Goal: Navigation & Orientation: Find specific page/section

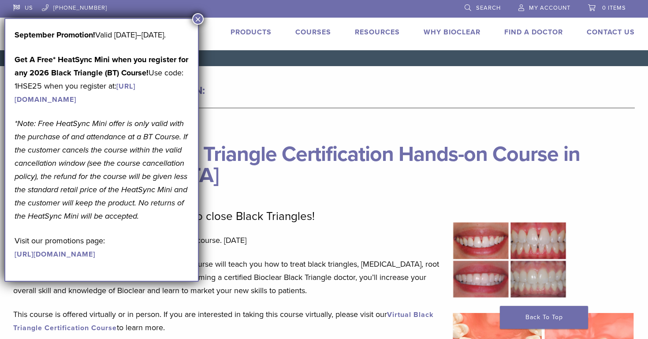
click at [300, 202] on div at bounding box center [323, 205] width 621 height 10
click at [197, 17] on button "×" at bounding box center [197, 18] width 11 height 11
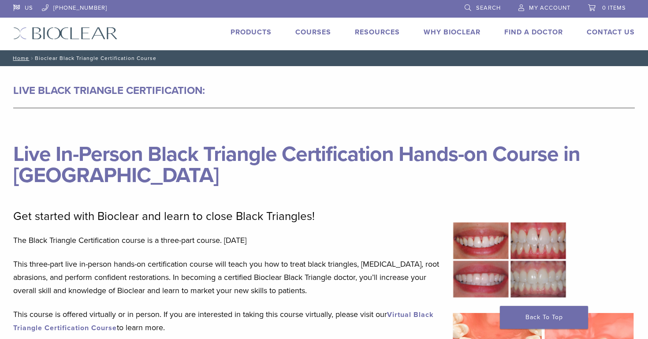
click at [540, 31] on link "Find A Doctor" at bounding box center [533, 32] width 59 height 9
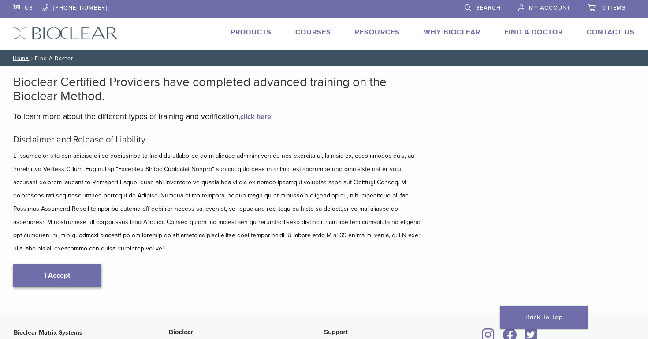
click at [45, 265] on link "I Accept" at bounding box center [57, 275] width 88 height 23
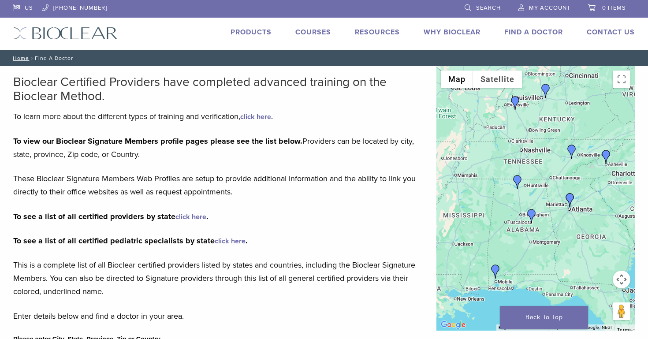
drag, startPoint x: 496, startPoint y: 175, endPoint x: 530, endPoint y: 165, distance: 36.0
click at [530, 165] on div at bounding box center [535, 198] width 198 height 264
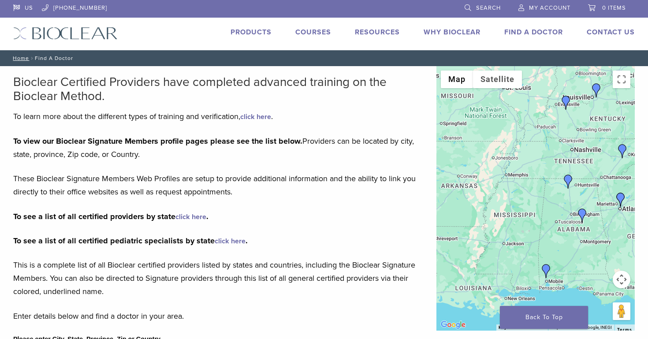
drag, startPoint x: 465, startPoint y: 158, endPoint x: 608, endPoint y: 171, distance: 144.3
click at [607, 171] on div at bounding box center [535, 198] width 198 height 264
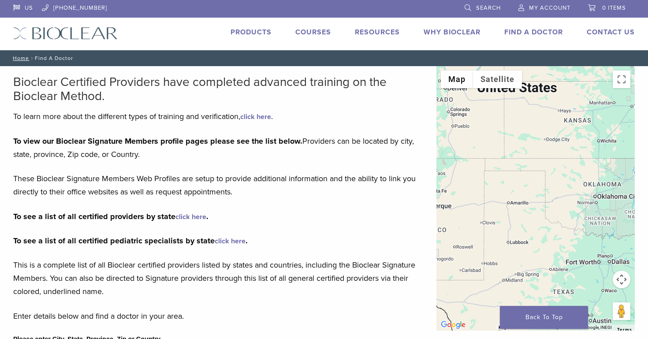
drag, startPoint x: 487, startPoint y: 195, endPoint x: 614, endPoint y: 204, distance: 127.2
click at [614, 204] on div at bounding box center [535, 198] width 198 height 264
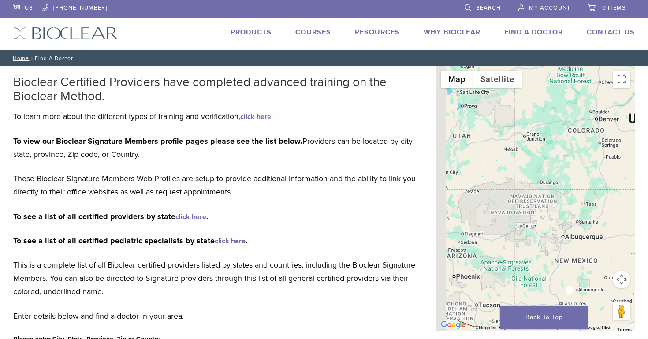
drag, startPoint x: 492, startPoint y: 216, endPoint x: 618, endPoint y: 245, distance: 129.3
click at [617, 245] on div at bounding box center [535, 198] width 198 height 264
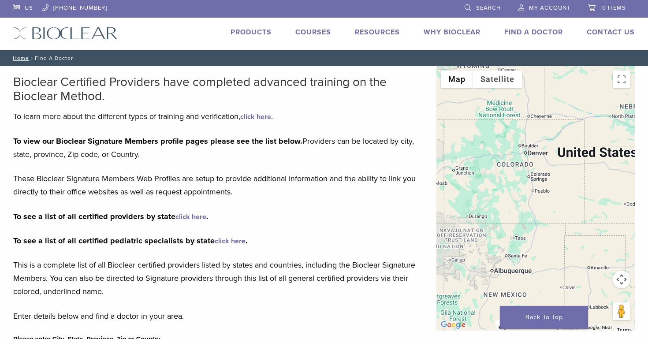
drag, startPoint x: 587, startPoint y: 249, endPoint x: 495, endPoint y: 267, distance: 93.9
click at [493, 267] on div at bounding box center [535, 198] width 198 height 264
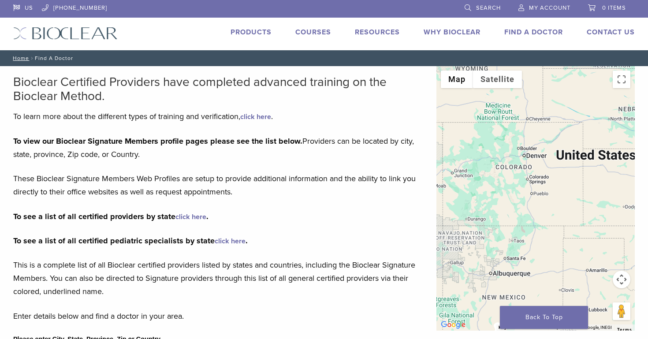
click at [513, 193] on div at bounding box center [535, 198] width 198 height 264
click at [197, 216] on link "click here" at bounding box center [190, 216] width 31 height 9
